Goal: Task Accomplishment & Management: Manage account settings

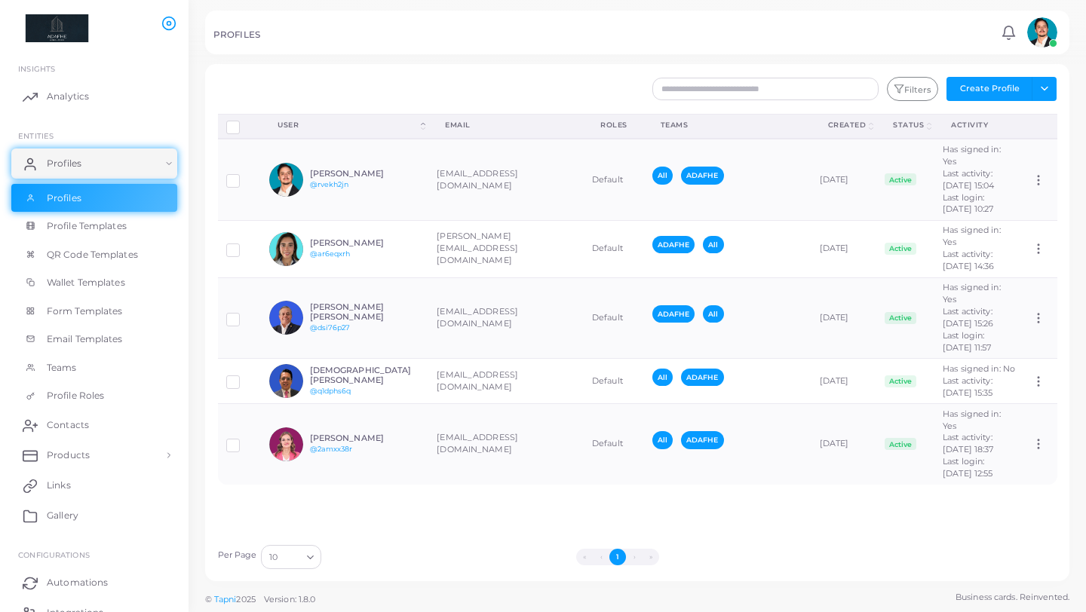
click at [635, 558] on li "›" at bounding box center [634, 557] width 17 height 17
click at [650, 556] on li "»" at bounding box center [650, 557] width 17 height 17
click at [90, 202] on link "Profiles" at bounding box center [94, 198] width 166 height 29
click at [1058, 38] on link at bounding box center [1041, 32] width 38 height 30
click at [981, 128] on span "Logout" at bounding box center [979, 126] width 30 height 13
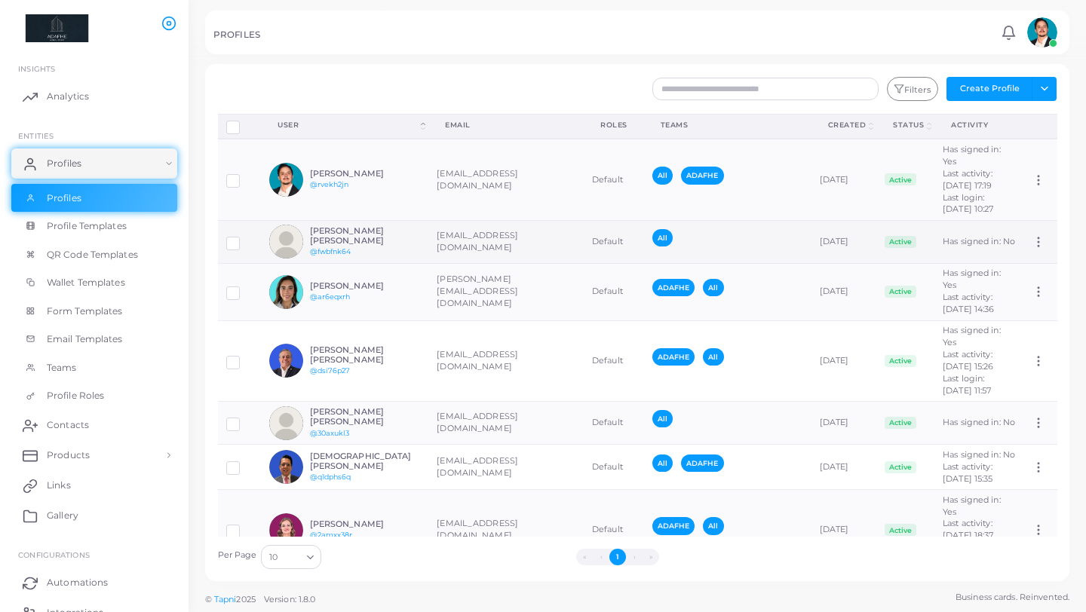
click at [328, 246] on h6 "Efrén Alejandro Franco Estrada" at bounding box center [365, 236] width 111 height 20
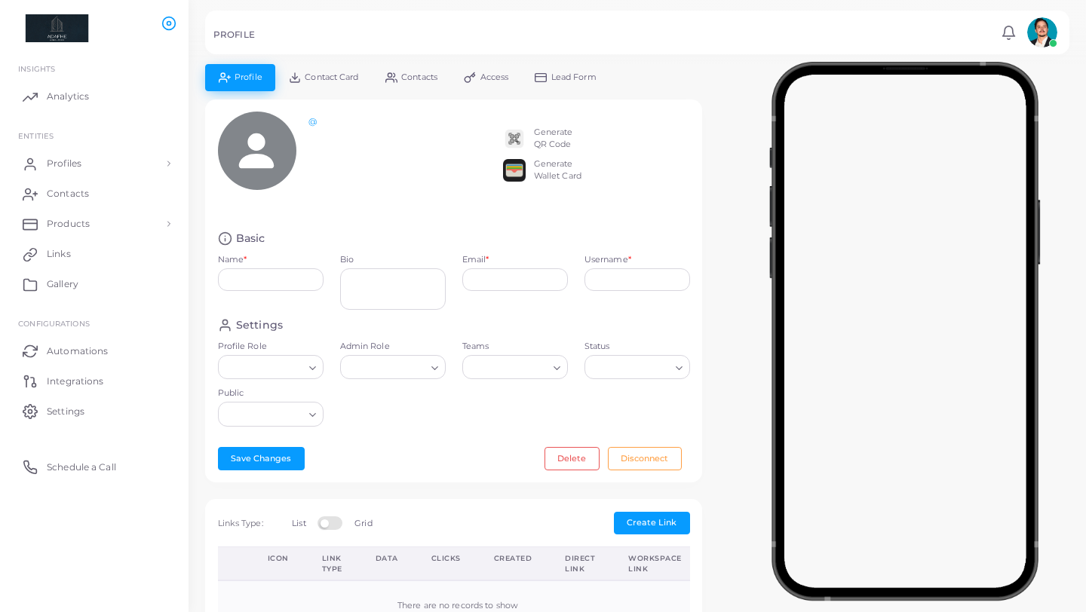
type input "**********"
type input "********"
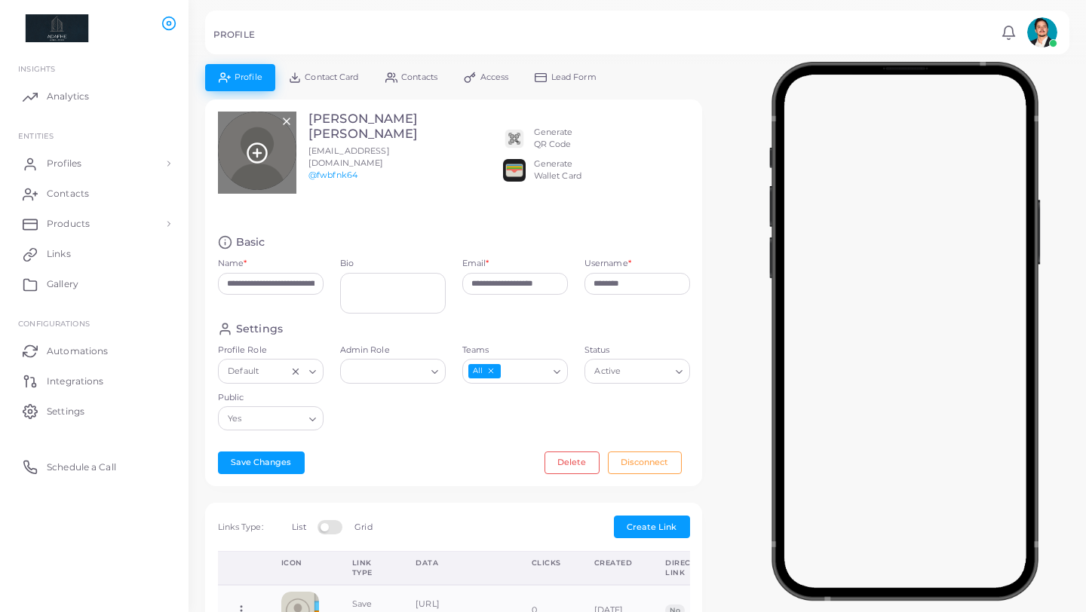
click at [257, 152] on line at bounding box center [257, 153] width 0 height 8
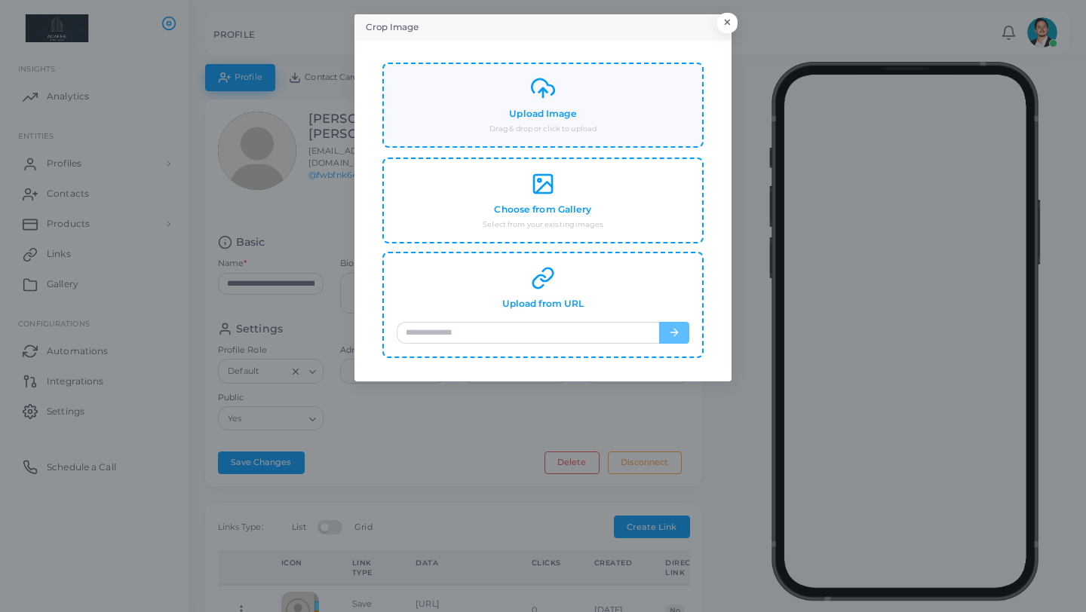
click at [567, 107] on div "Upload Image Drag & drop or click to upload" at bounding box center [543, 105] width 292 height 58
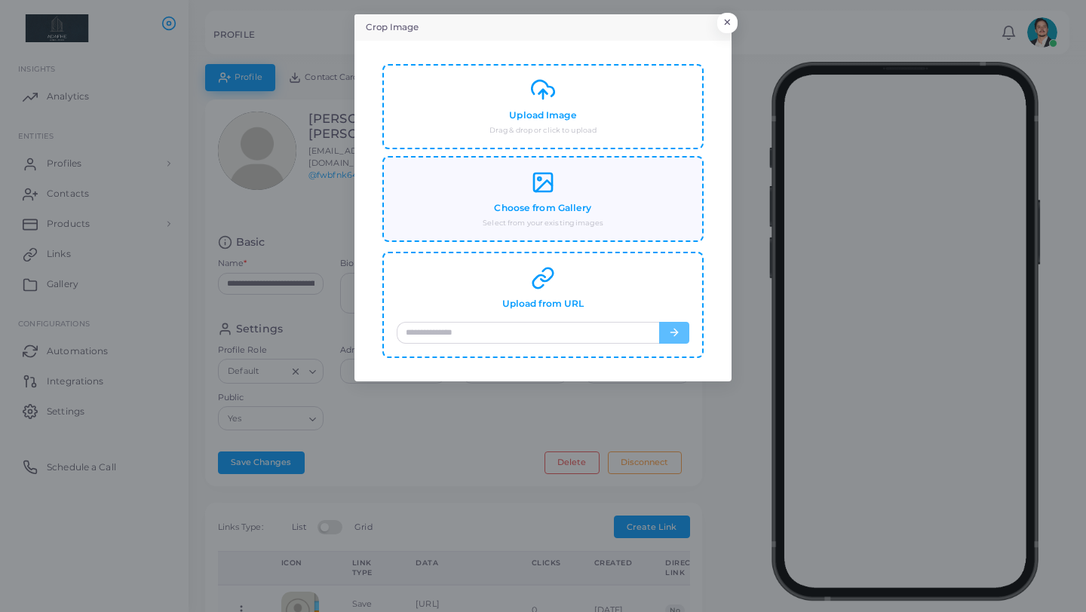
click at [543, 191] on rect at bounding box center [543, 182] width 18 height 18
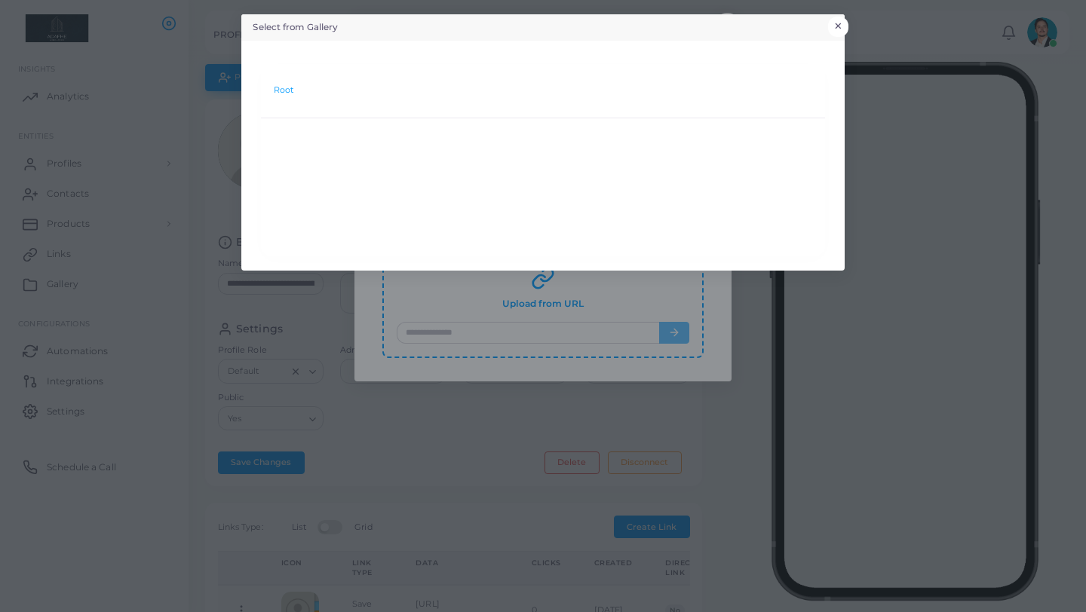
click at [841, 23] on button "×" at bounding box center [838, 27] width 20 height 20
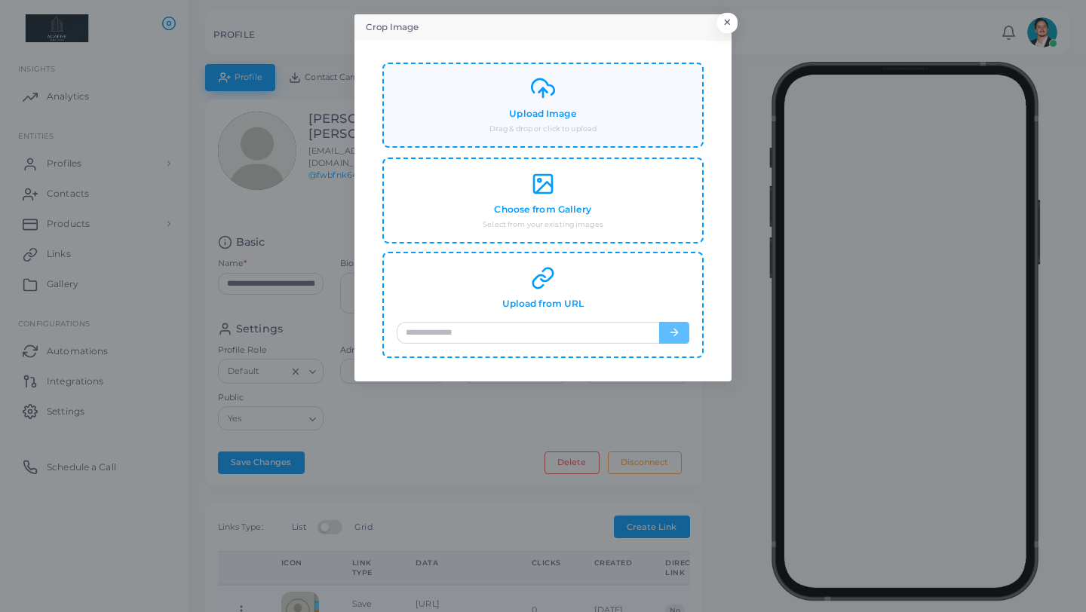
click at [544, 106] on div "Upload Image Drag & drop or click to upload" at bounding box center [543, 105] width 292 height 58
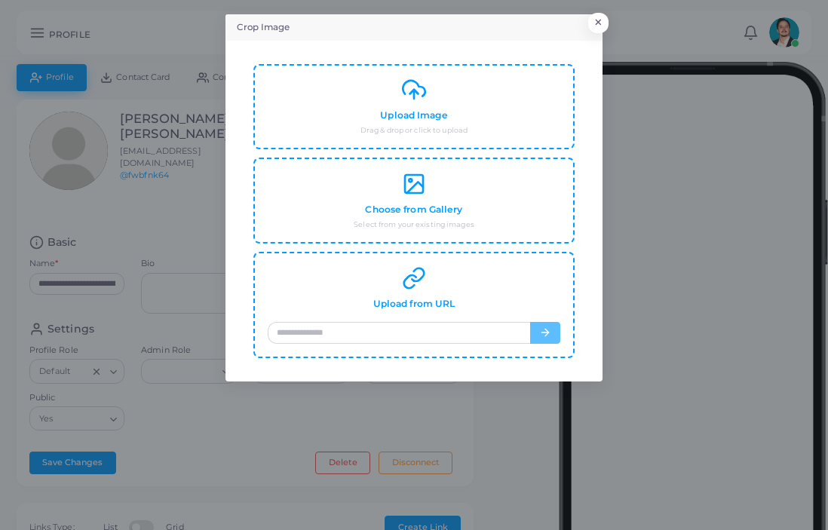
click at [416, 103] on div "Upload Image Drag & drop or click to upload" at bounding box center [414, 107] width 292 height 58
click at [594, 24] on button "×" at bounding box center [596, 27] width 20 height 20
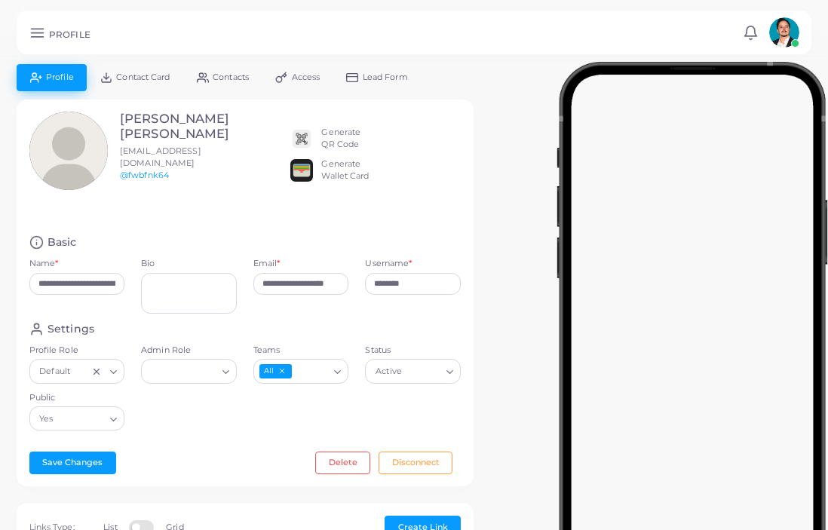
click at [130, 73] on span "Contact Card" at bounding box center [143, 77] width 54 height 8
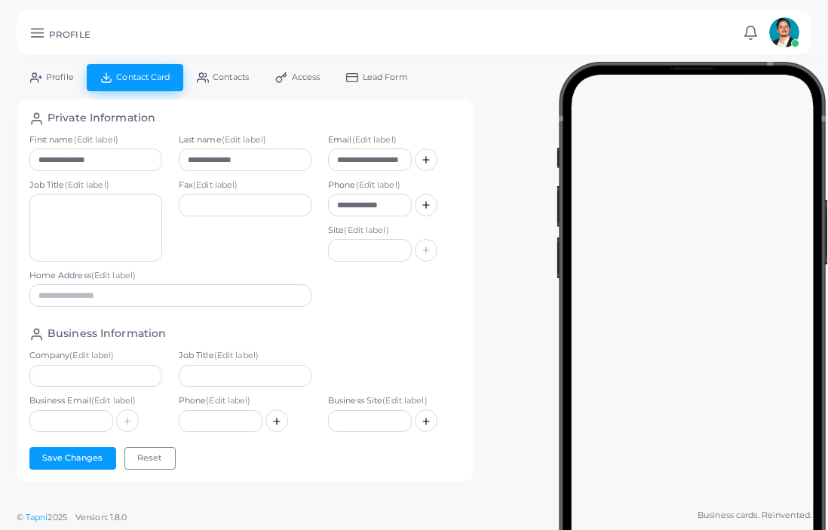
click at [45, 71] on link "Profile" at bounding box center [52, 77] width 70 height 26
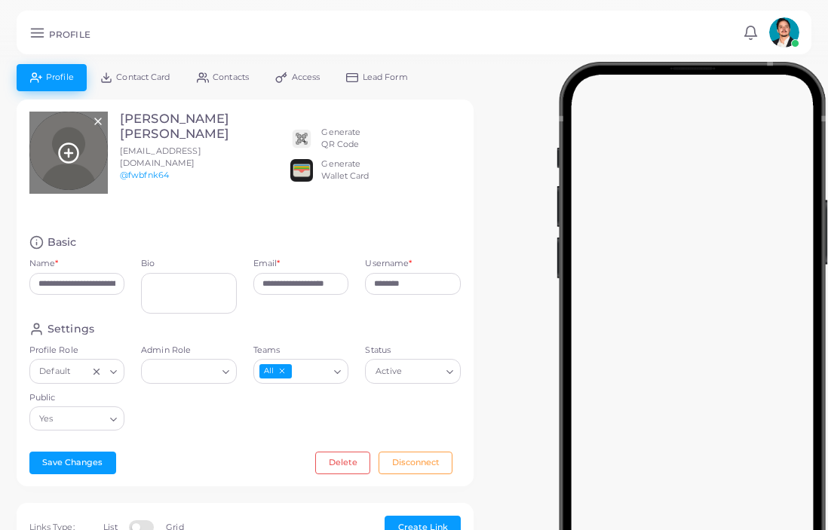
click at [69, 151] on line at bounding box center [69, 153] width 0 height 8
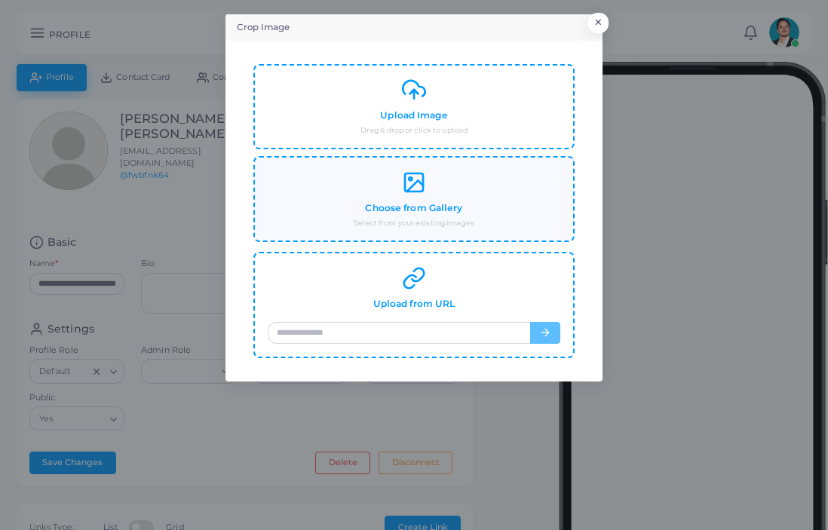
click at [436, 212] on h4 "Choose from Gallery" at bounding box center [413, 208] width 97 height 11
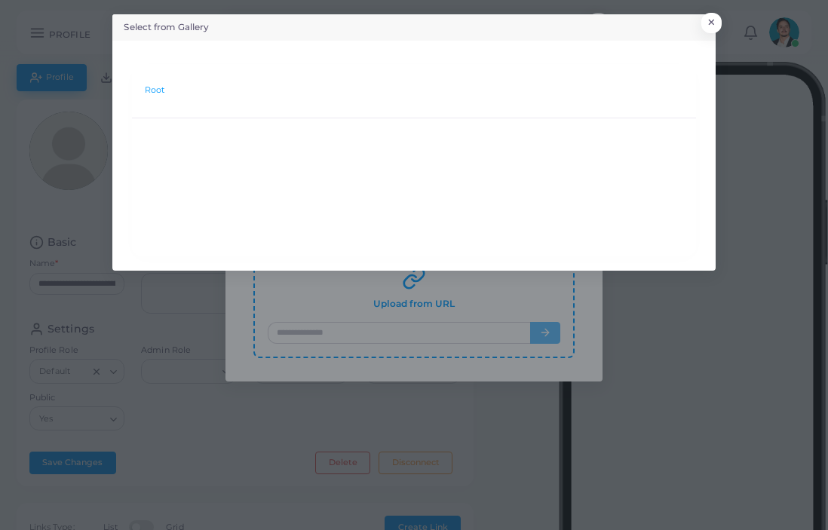
click at [190, 105] on div "Root" at bounding box center [413, 91] width 563 height 54
click at [163, 97] on ol "Root" at bounding box center [155, 90] width 20 height 29
click at [161, 91] on li "Root" at bounding box center [155, 90] width 20 height 12
click at [158, 87] on li "Root" at bounding box center [155, 90] width 20 height 12
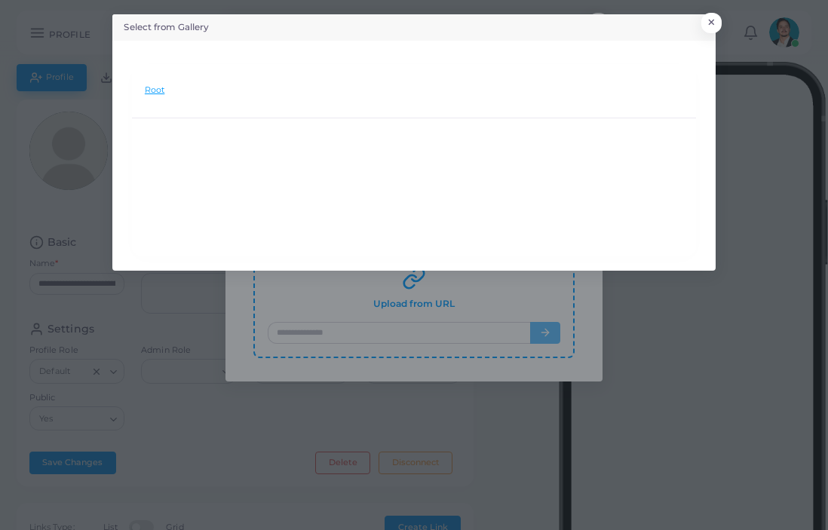
click at [158, 87] on li "Root" at bounding box center [155, 90] width 20 height 12
click at [707, 24] on button "×" at bounding box center [709, 27] width 20 height 20
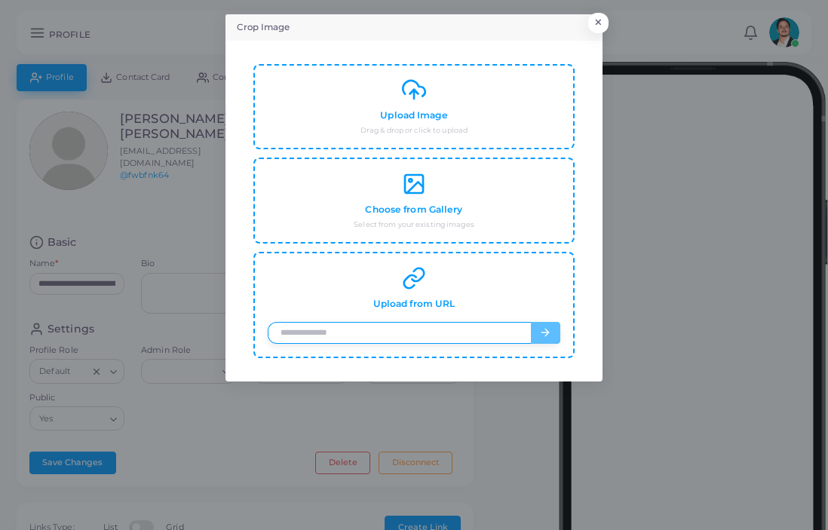
click at [467, 341] on input "url" at bounding box center [399, 333] width 263 height 23
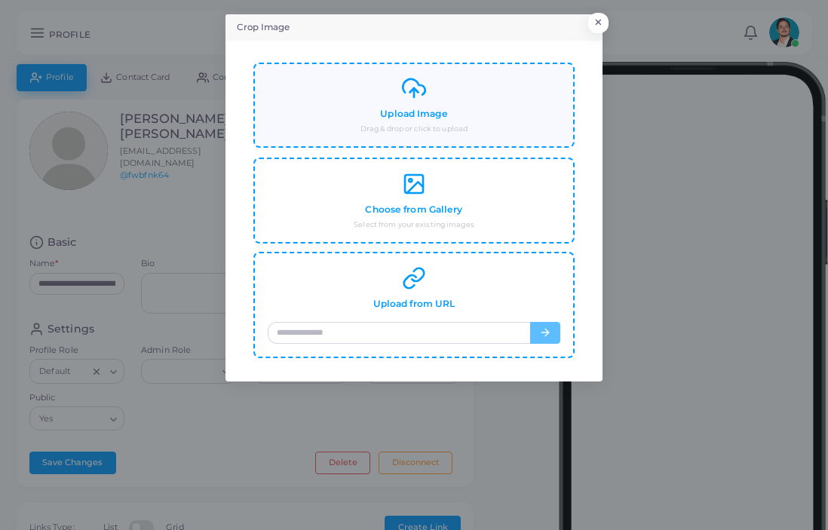
click at [432, 98] on div "Upload Image Drag & drop or click to upload" at bounding box center [414, 105] width 292 height 58
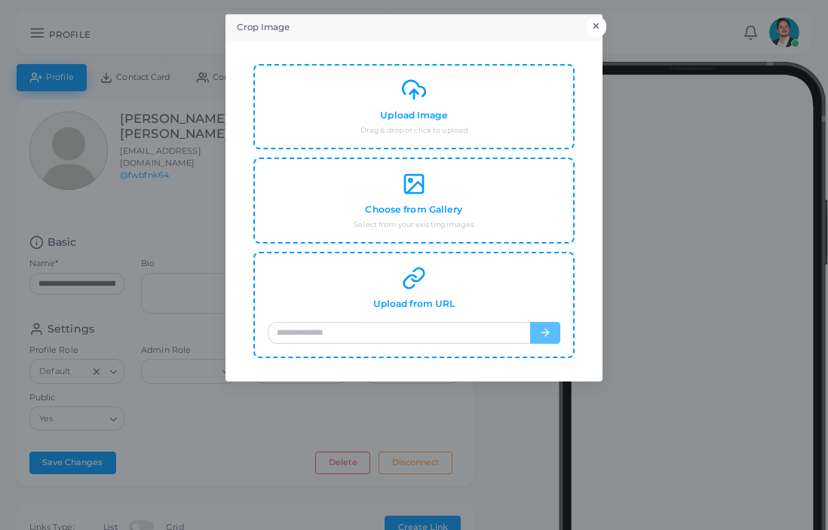
click at [596, 23] on button "×" at bounding box center [596, 27] width 20 height 20
